Goal: Task Accomplishment & Management: Complete application form

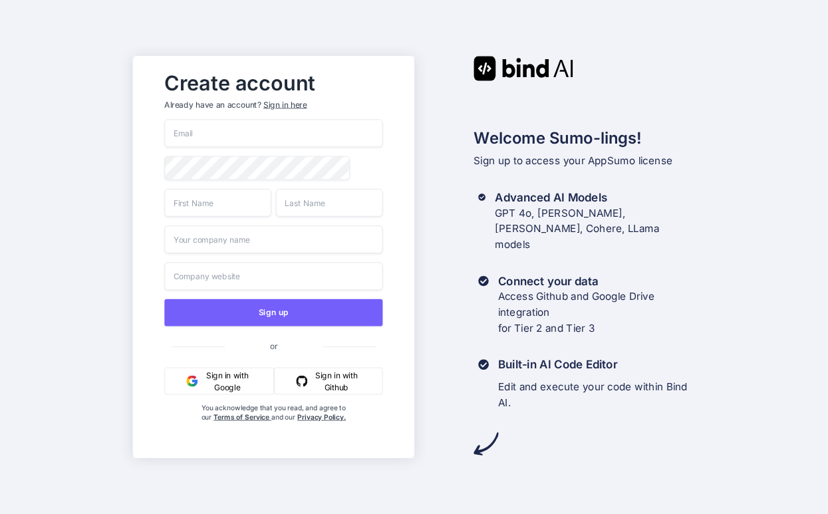
type input "[EMAIL_ADDRESS][DOMAIN_NAME]"
click at [142, 244] on div "Create account Already have an account? Sign in here [EMAIL_ADDRESS][DOMAIN_NAM…" at bounding box center [272, 257] width 281 height 402
click at [214, 204] on input "text" at bounding box center [217, 203] width 107 height 28
type input "Atyia"
type input "[PERSON_NAME]"
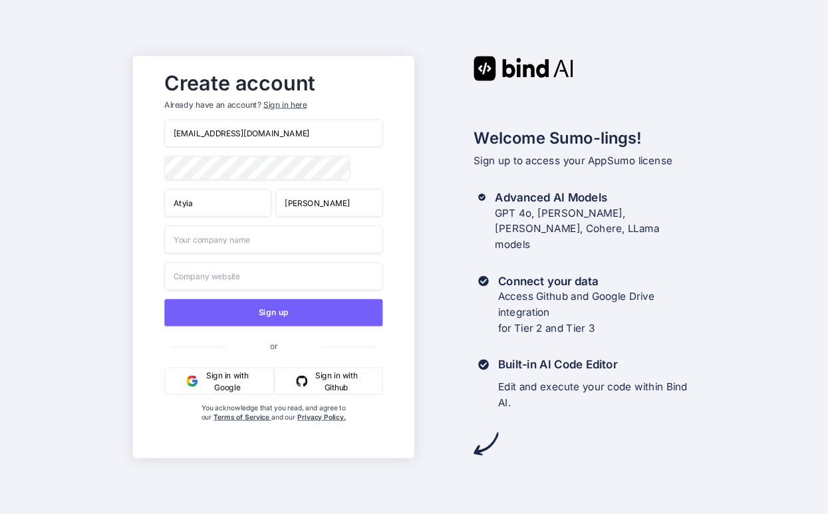
click at [116, 211] on div "Create account Already have an account? Sign in here [EMAIL_ADDRESS][DOMAIN_NAM…" at bounding box center [414, 257] width 828 height 514
click at [213, 238] on input "text" at bounding box center [273, 239] width 218 height 28
type input "All Aces, Inc."
click at [207, 273] on input "All Aces, Inc." at bounding box center [273, 276] width 218 height 28
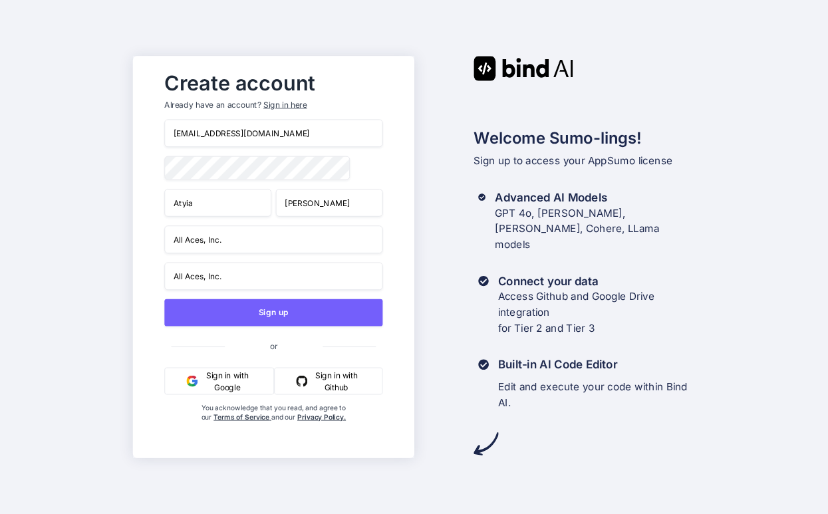
click at [207, 273] on input "All Aces, Inc." at bounding box center [273, 276] width 218 height 28
type input "http"
type input "Next Leadership Development"
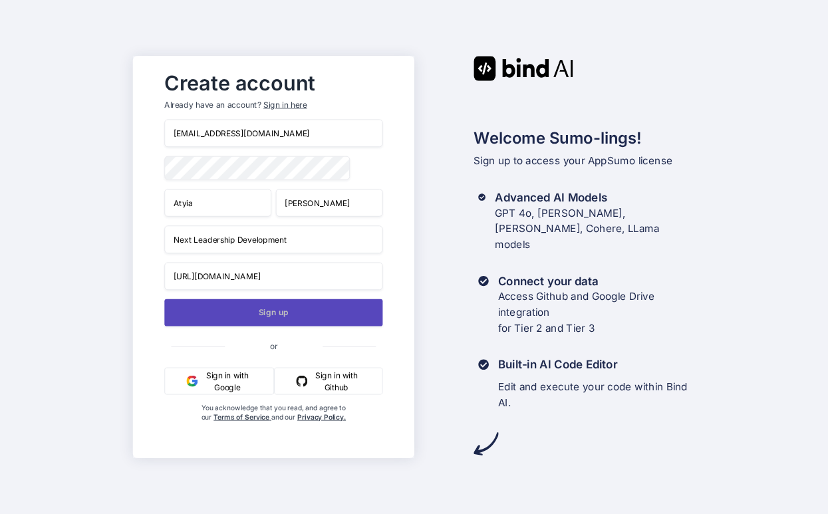
type input "[URL][DOMAIN_NAME]"
click at [263, 309] on button "Sign up" at bounding box center [273, 312] width 218 height 27
click at [263, 319] on button "Sign up" at bounding box center [273, 312] width 218 height 27
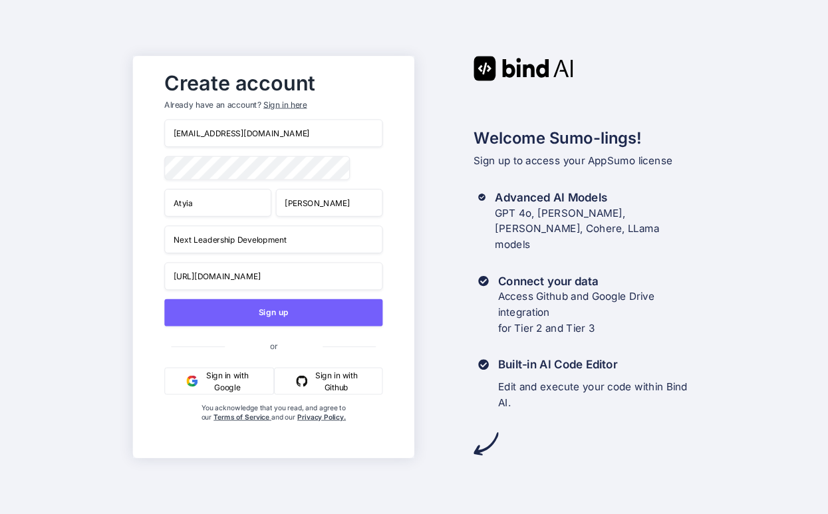
drag, startPoint x: 199, startPoint y: 132, endPoint x: 279, endPoint y: 123, distance: 79.6
click at [279, 125] on input "[EMAIL_ADDRESS][DOMAIN_NAME]" at bounding box center [273, 134] width 218 height 28
click at [208, 130] on input "[EMAIL_ADDRESS][DOMAIN_NAME]" at bounding box center [273, 134] width 218 height 28
click at [201, 130] on input "[EMAIL_ADDRESS][DOMAIN_NAME]" at bounding box center [273, 134] width 218 height 28
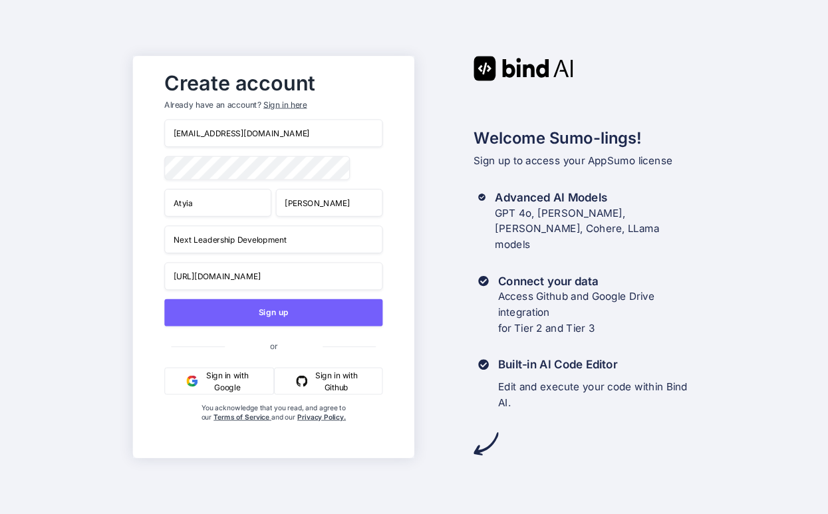
click at [201, 130] on input "[EMAIL_ADDRESS][DOMAIN_NAME]" at bounding box center [273, 134] width 218 height 28
type input "[EMAIL_ADDRESS][DOMAIN_NAME]"
click at [109, 164] on div "Create account Already have an account? Sign in here [EMAIL_ADDRESS][DOMAIN_NAM…" at bounding box center [414, 257] width 828 height 514
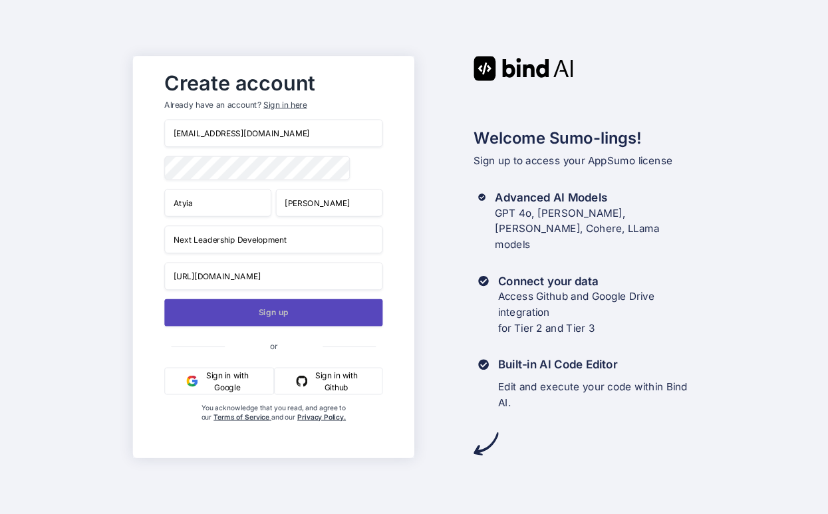
click at [332, 313] on button "Sign up" at bounding box center [273, 312] width 218 height 27
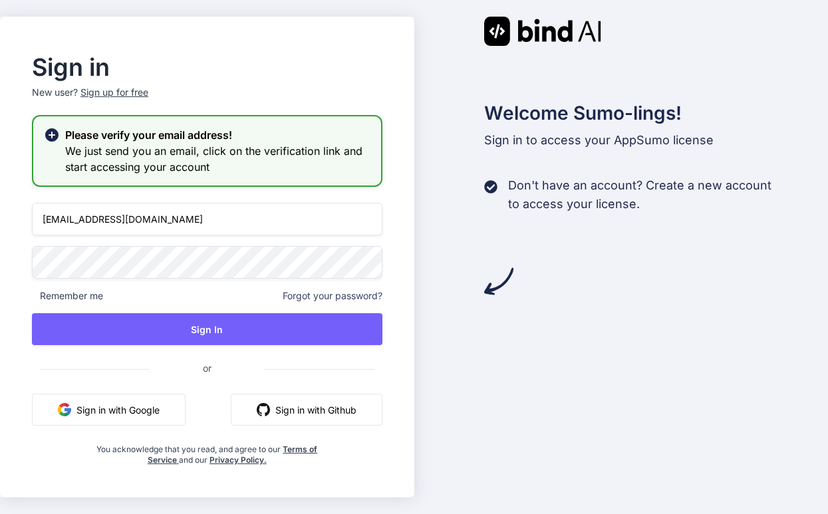
type input "[EMAIL_ADDRESS][DOMAIN_NAME]"
